Goal: Browse casually

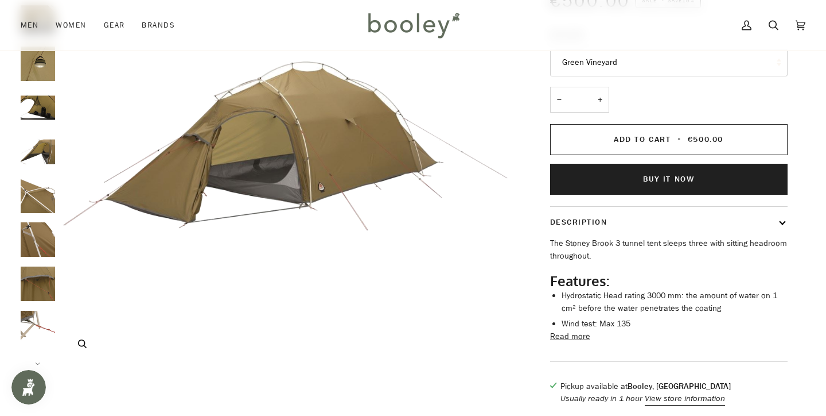
scroll to position [166, 0]
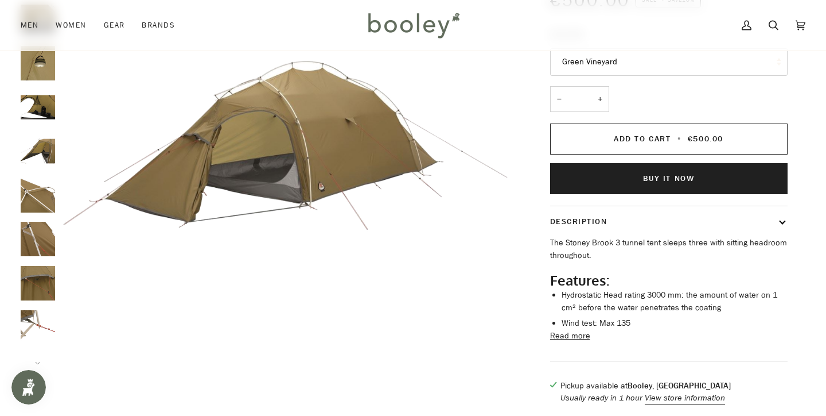
click at [29, 319] on img "Robens Stony Brook 3 - Booley Galway" at bounding box center [38, 327] width 34 height 34
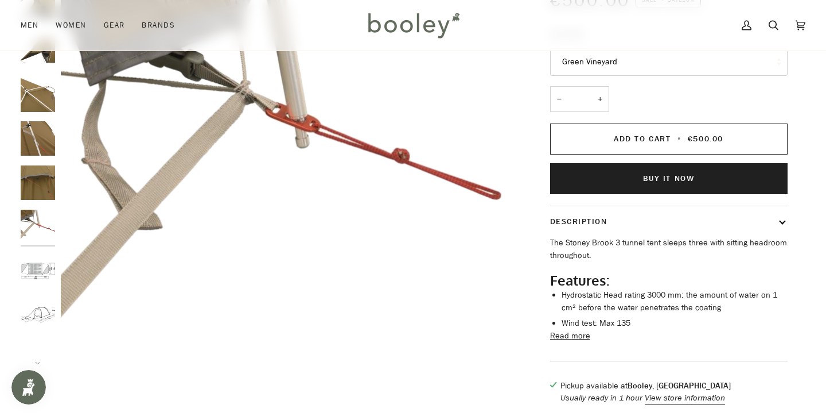
scroll to position [117, 0]
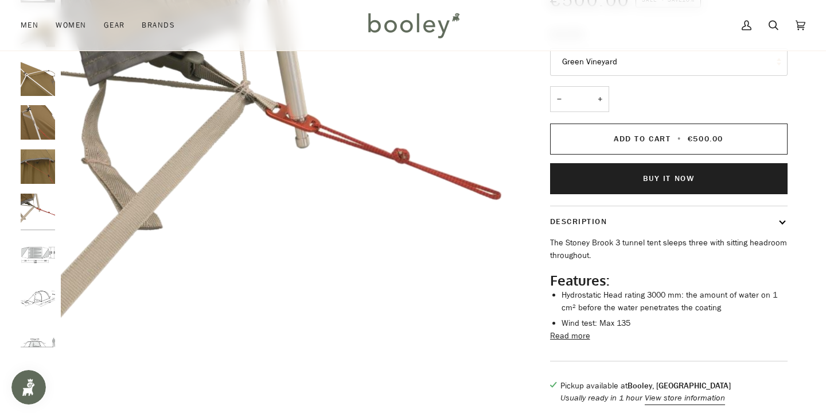
click at [37, 293] on img "Robens Stony Brook 3 - Booley Galway" at bounding box center [38, 298] width 34 height 34
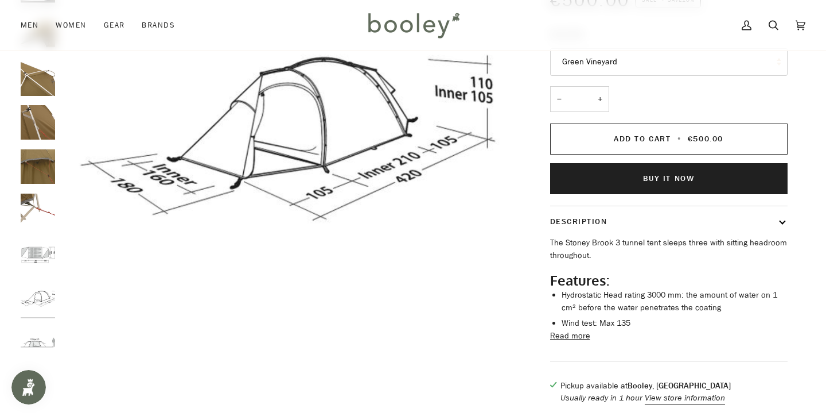
click at [39, 254] on img "Robens Stony Brook 3 - Booley Galway" at bounding box center [38, 254] width 34 height 34
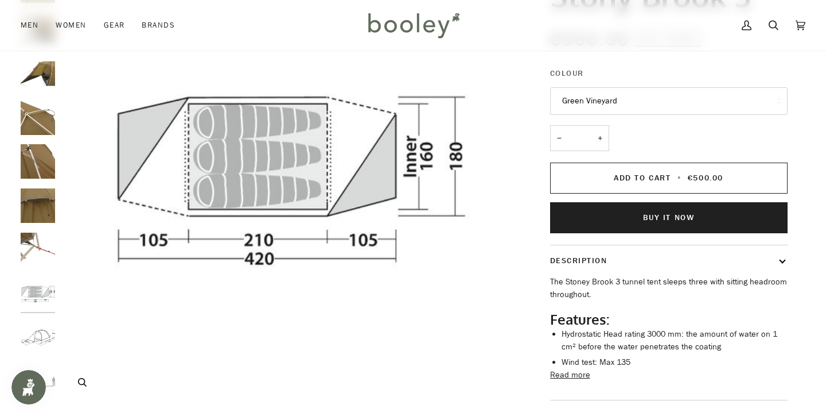
scroll to position [125, 0]
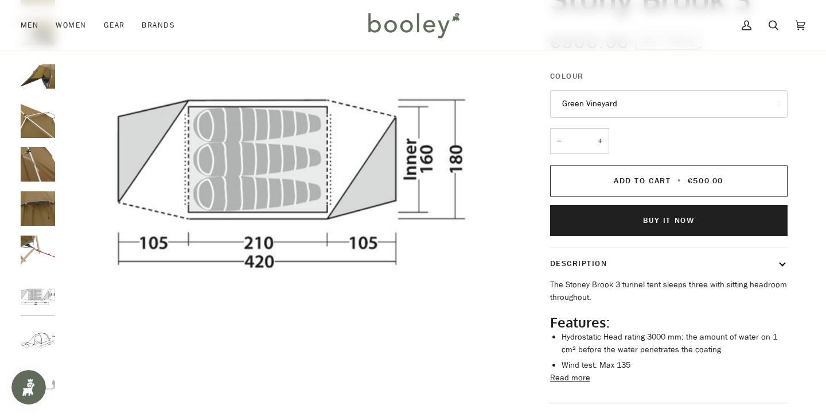
click at [40, 323] on img "Robens Stony Brook 3 - Booley Galway" at bounding box center [38, 340] width 34 height 34
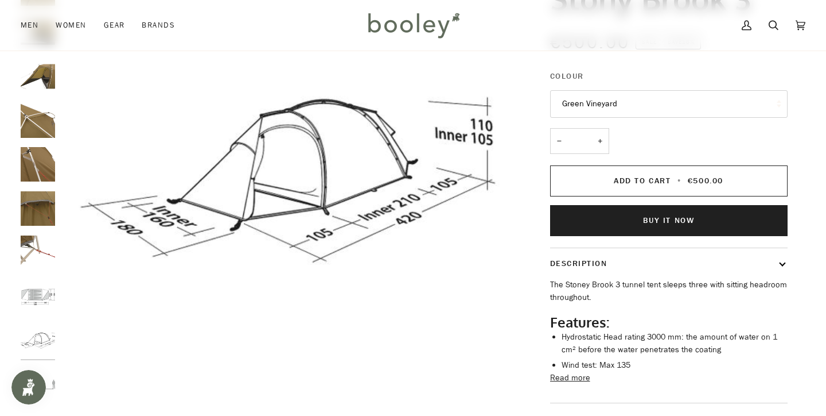
click at [37, 244] on img "Robens Stony Brook 3 - Booley Galway" at bounding box center [38, 252] width 34 height 34
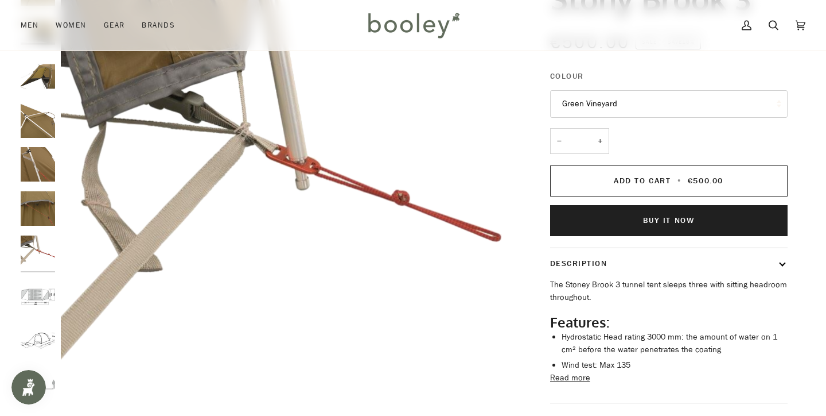
click at [37, 216] on img "Robens Stony Brook 3 - Booley Galway" at bounding box center [38, 208] width 34 height 34
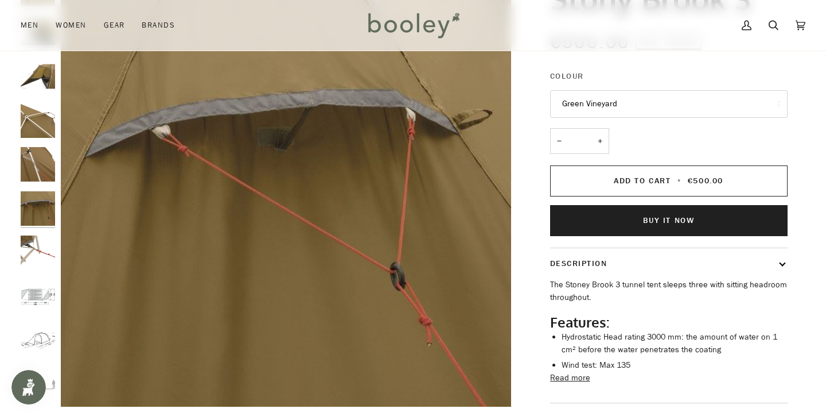
click at [34, 173] on img "Robens Stony Brook 3 - Booley Galway" at bounding box center [38, 164] width 34 height 34
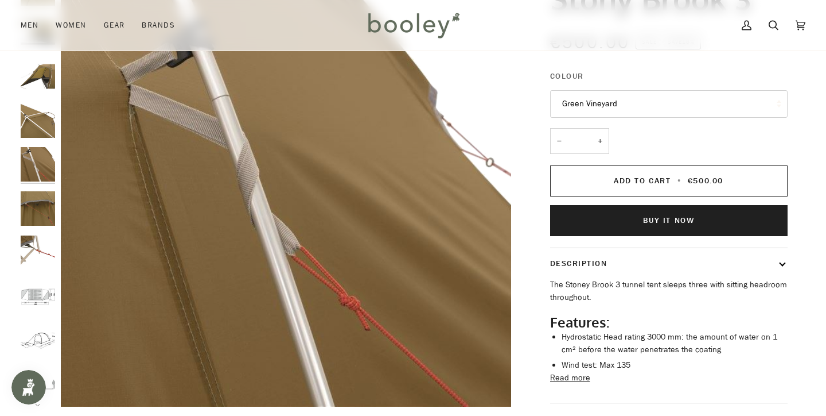
scroll to position [97, 0]
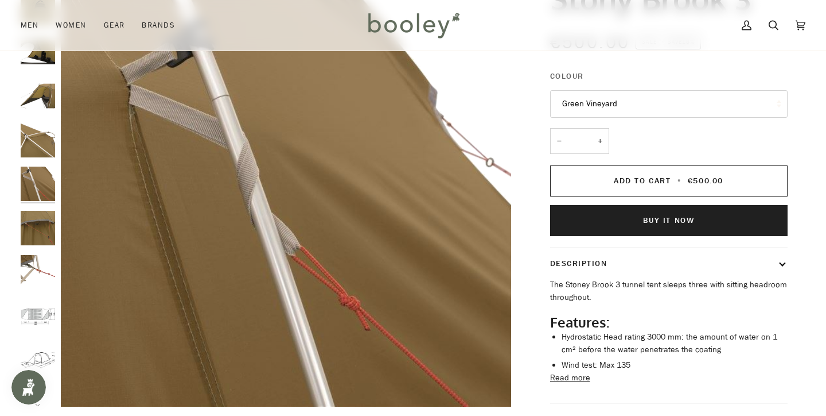
click at [33, 143] on img "Robens Stony Brook 3 - Booley Galway" at bounding box center [38, 140] width 34 height 34
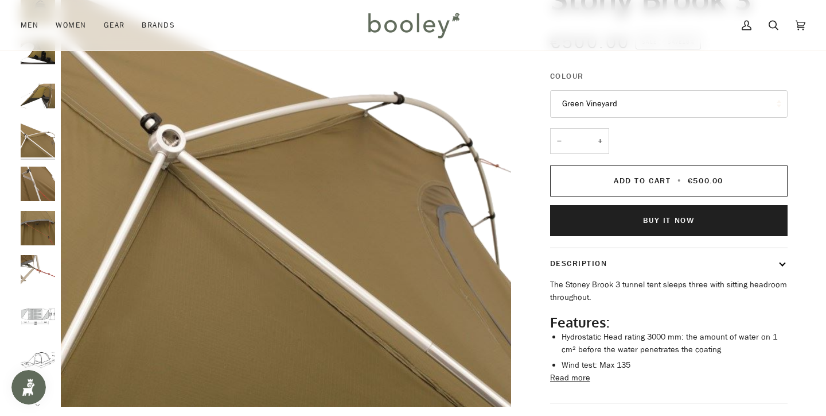
scroll to position [53, 0]
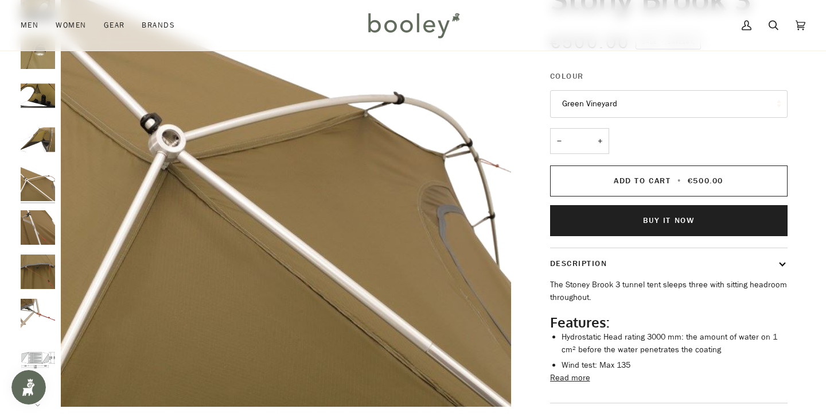
click at [33, 143] on img "Robens Stony Brook 3 - Booley Galway" at bounding box center [38, 139] width 34 height 34
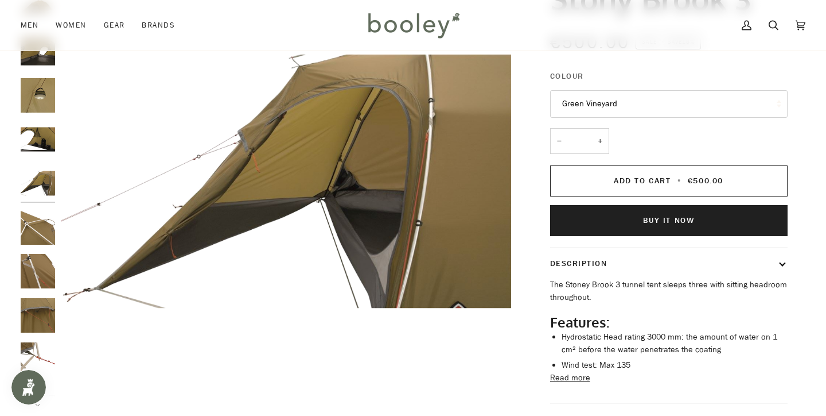
click at [34, 104] on img "Robens Stony Brook 3 - Booley Galway" at bounding box center [38, 95] width 34 height 34
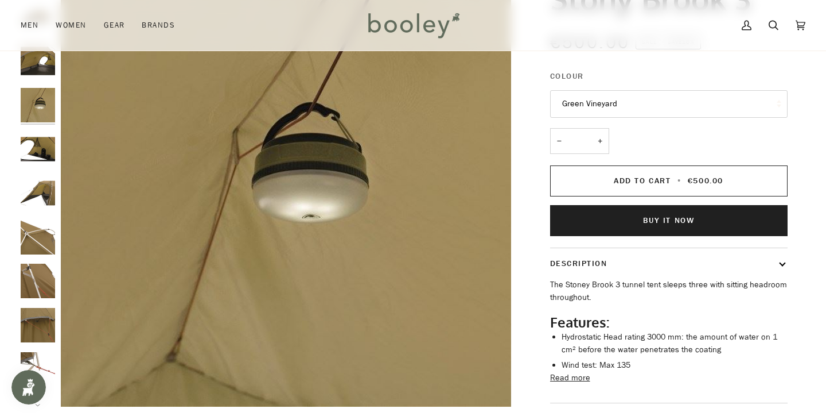
click at [30, 66] on img "Robens Stony Brook 3 - Booley Galway" at bounding box center [38, 61] width 34 height 34
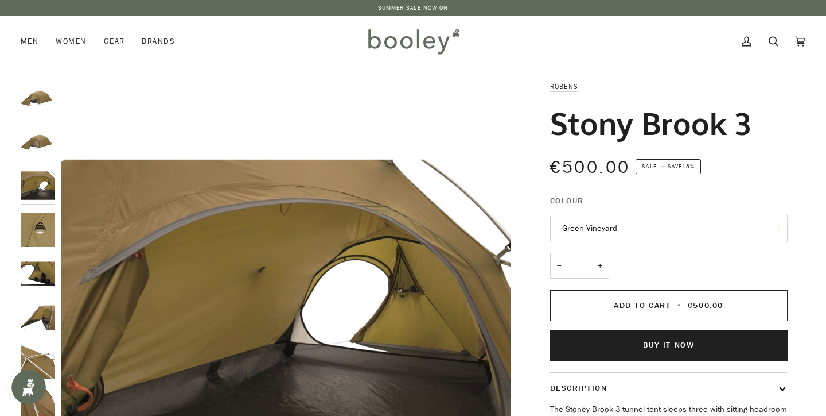
click at [35, 141] on img "Robens Stony Brook 3 - Booley Galway" at bounding box center [38, 141] width 34 height 34
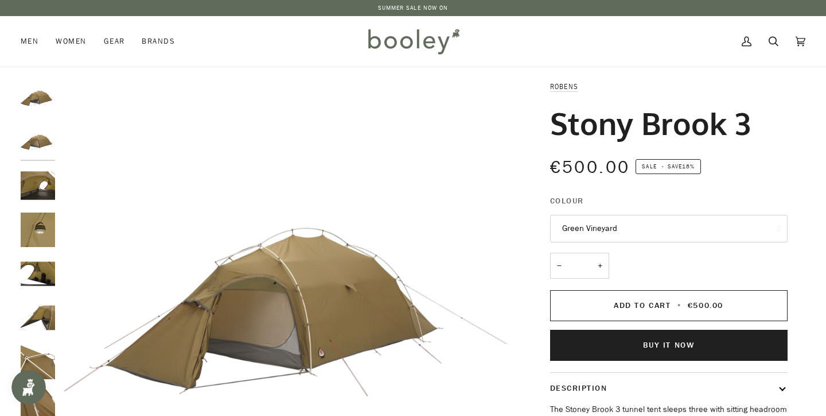
click at [36, 100] on img "Robens Stony Brook 3 Green Vineyard - Booley Galway" at bounding box center [38, 97] width 34 height 34
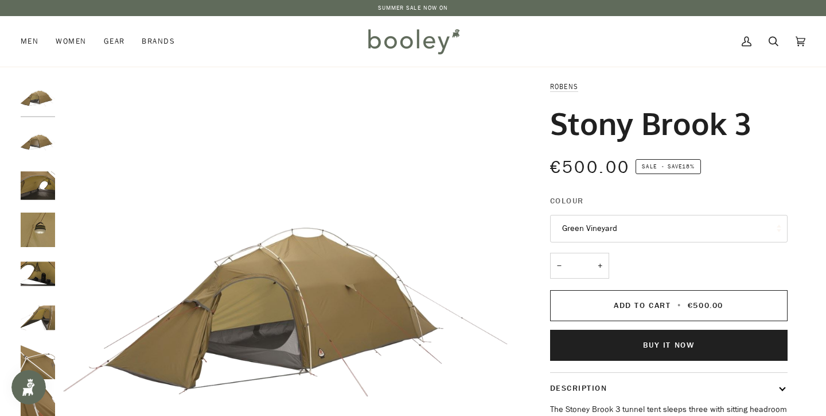
click at [49, 138] on img "Robens Stony Brook 3 - Booley Galway" at bounding box center [38, 141] width 34 height 34
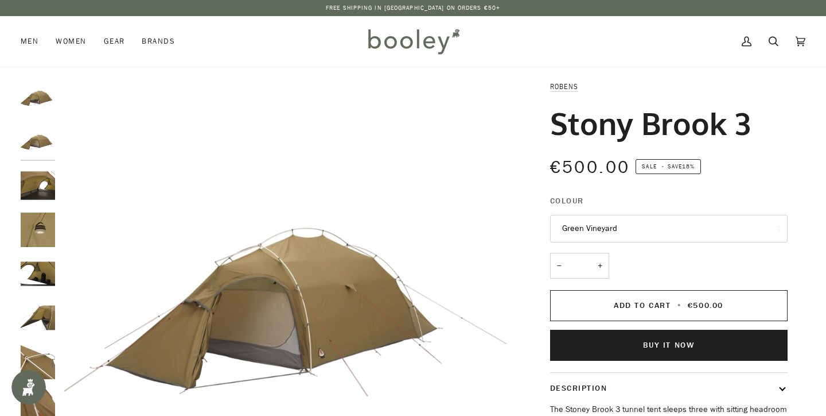
click at [39, 92] on img "Robens Stony Brook 3 Green Vineyard - Booley Galway" at bounding box center [38, 97] width 34 height 34
